Goal: Find specific page/section: Find specific page/section

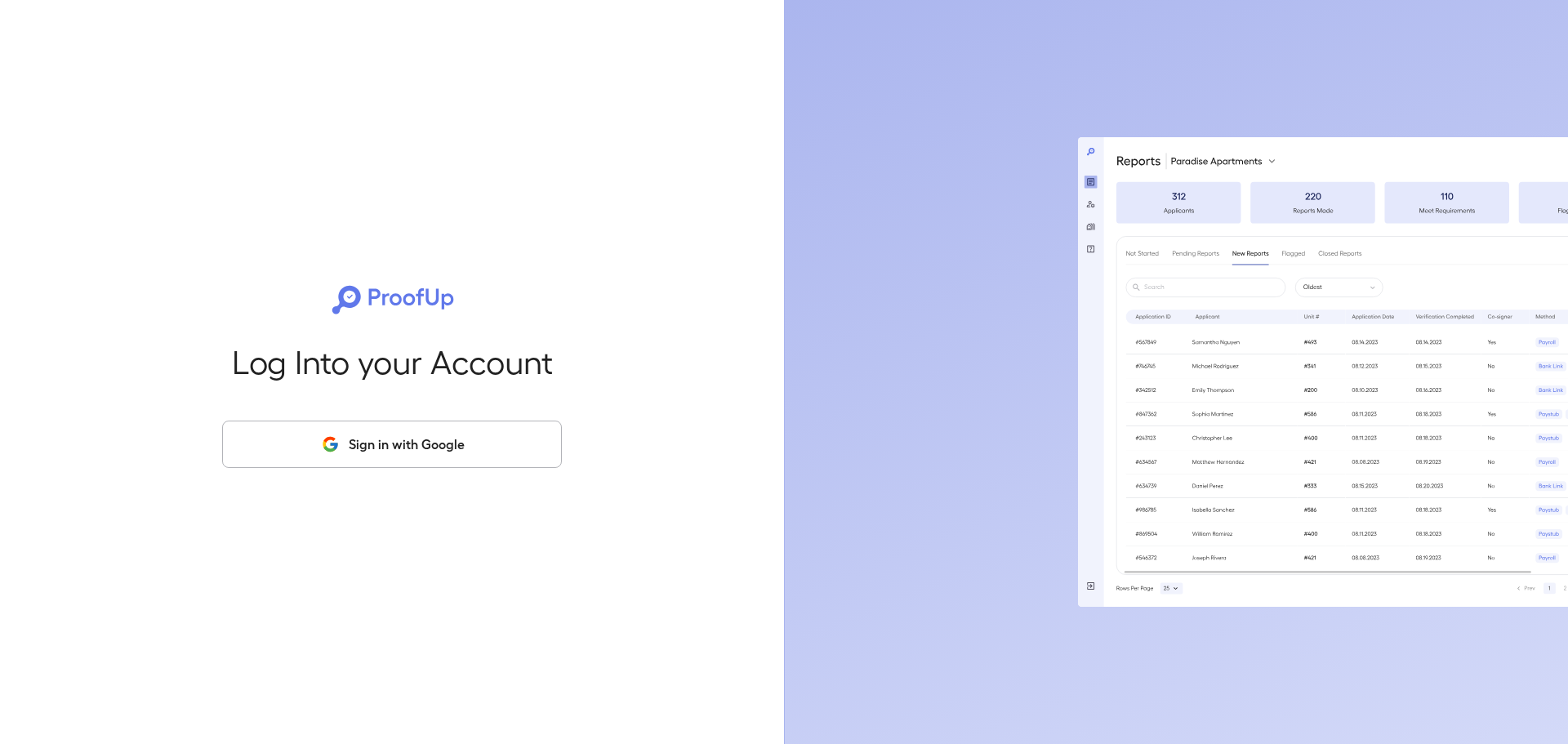
click at [496, 454] on button "Sign in with Google" at bounding box center [392, 444] width 340 height 47
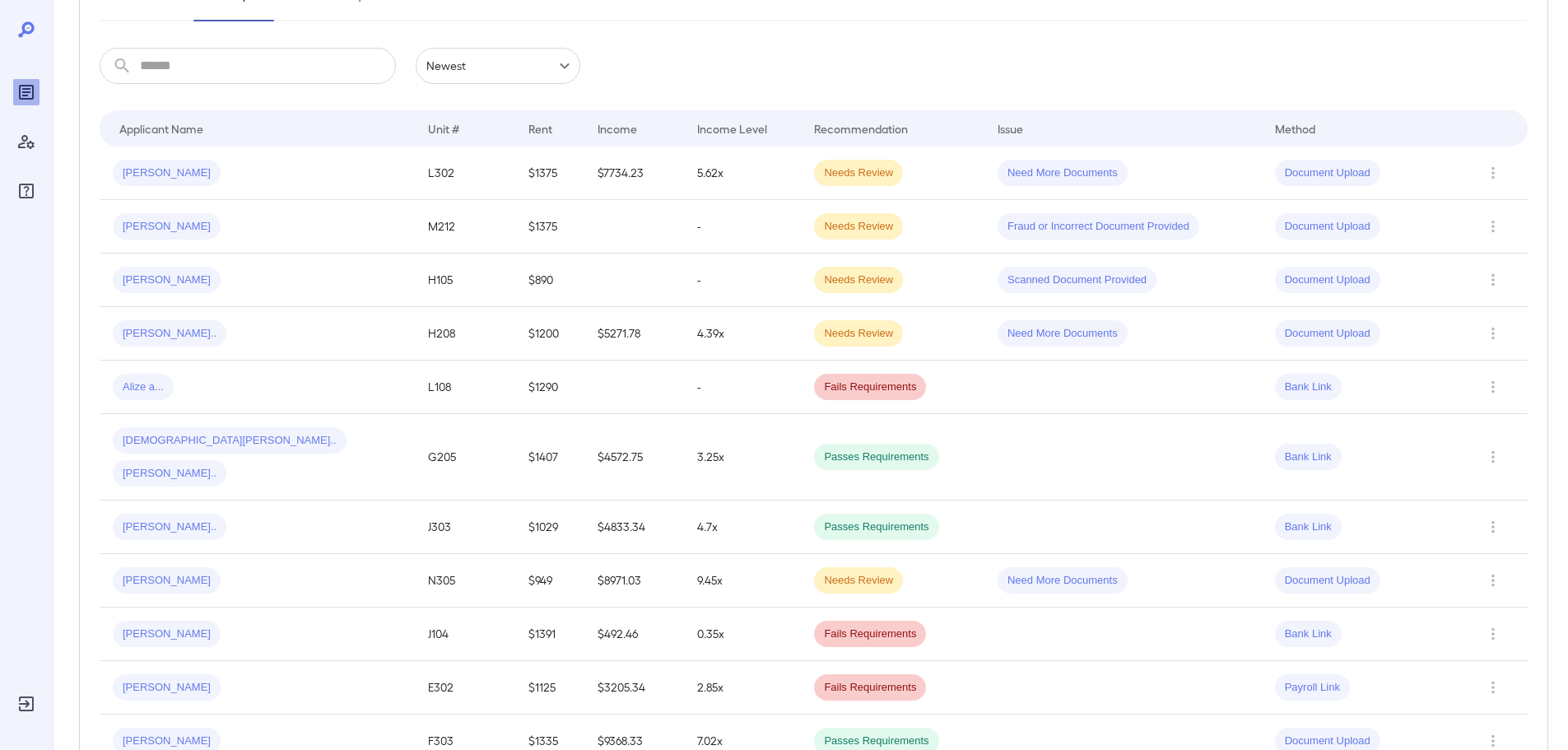
scroll to position [247, 0]
click at [585, 283] on td at bounding box center [635, 283] width 100 height 54
